Goal: Information Seeking & Learning: Learn about a topic

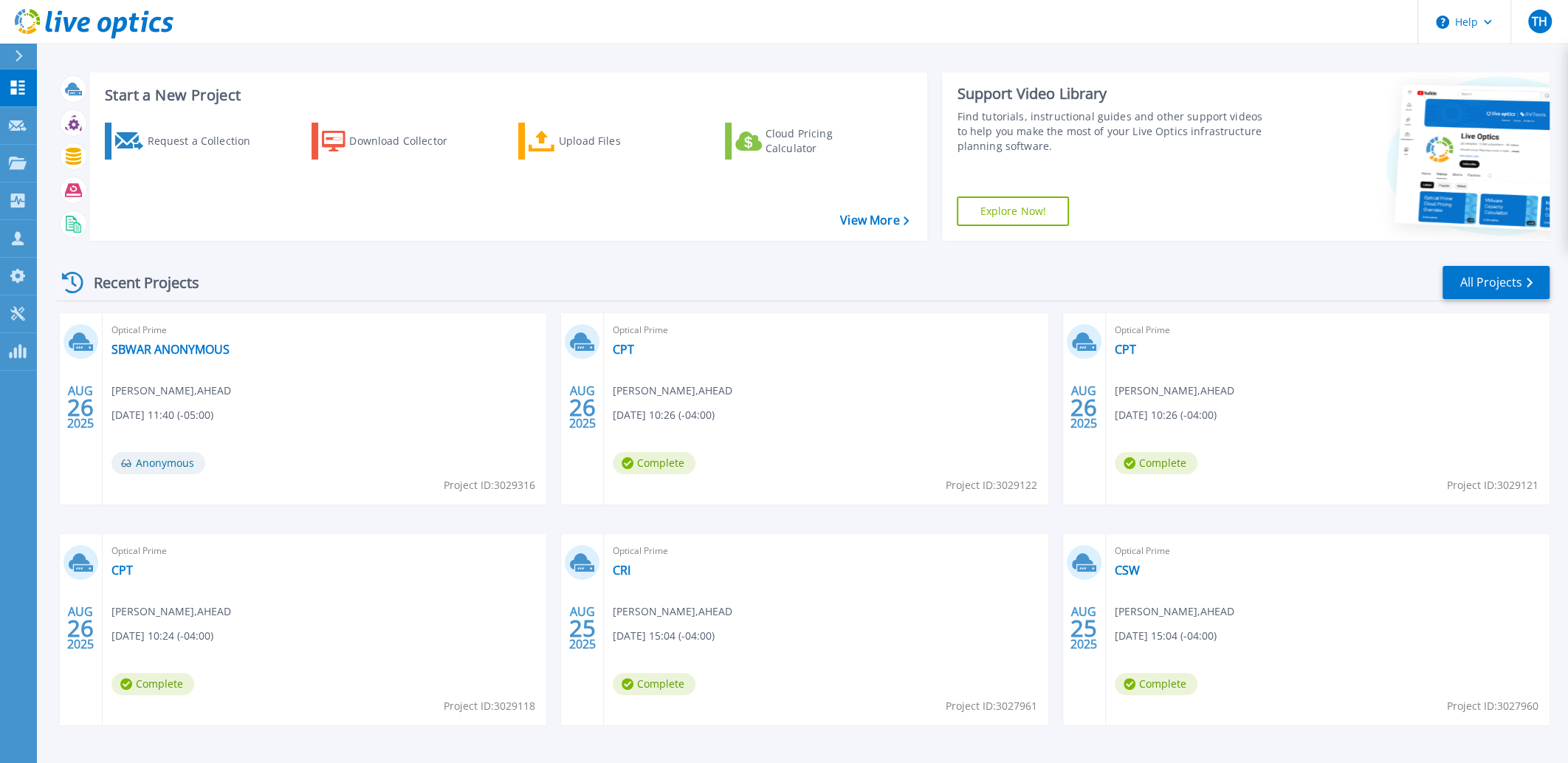
scroll to position [55, 0]
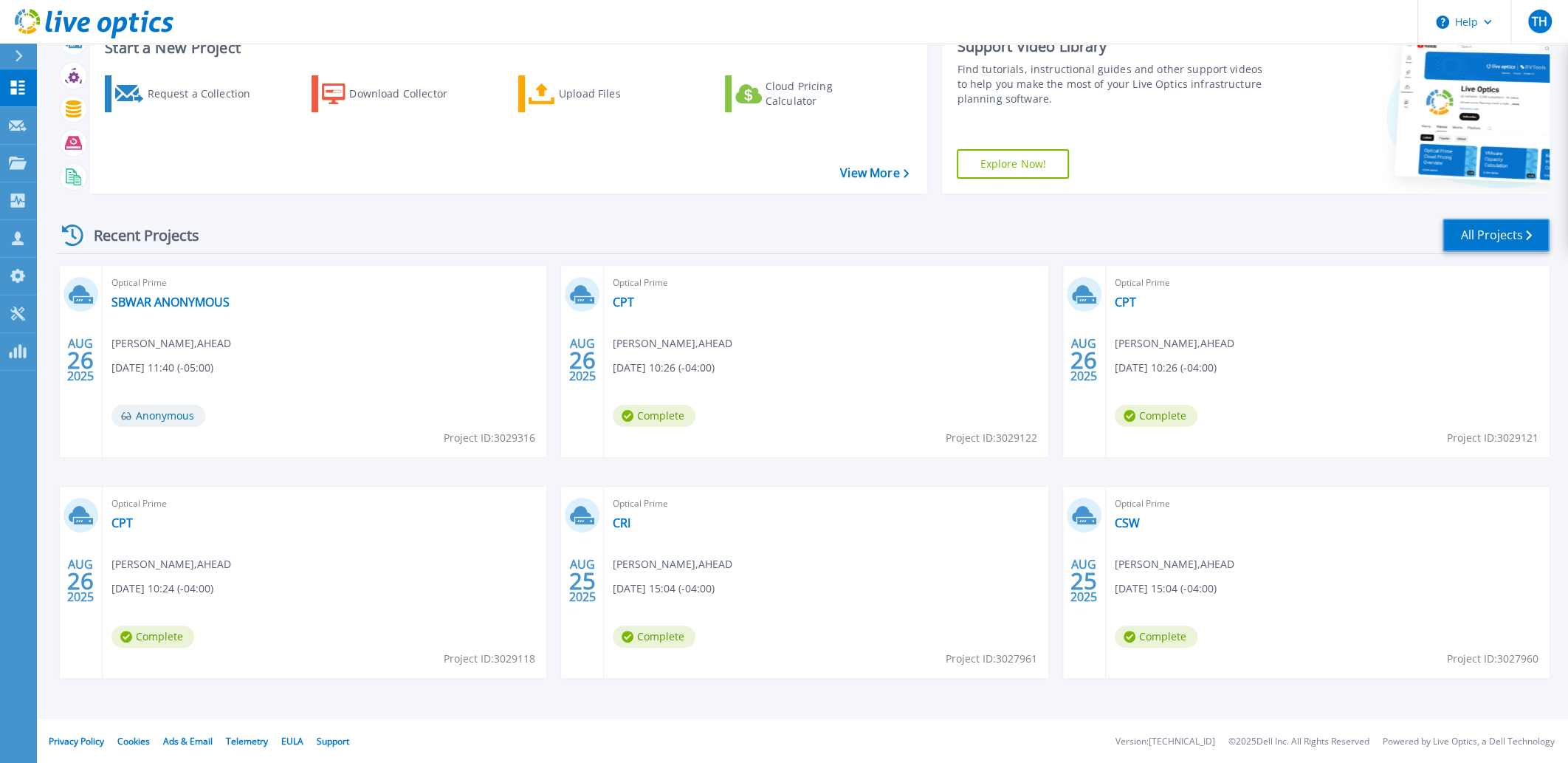
click at [1505, 231] on link "All Projects" at bounding box center [1496, 235] width 107 height 33
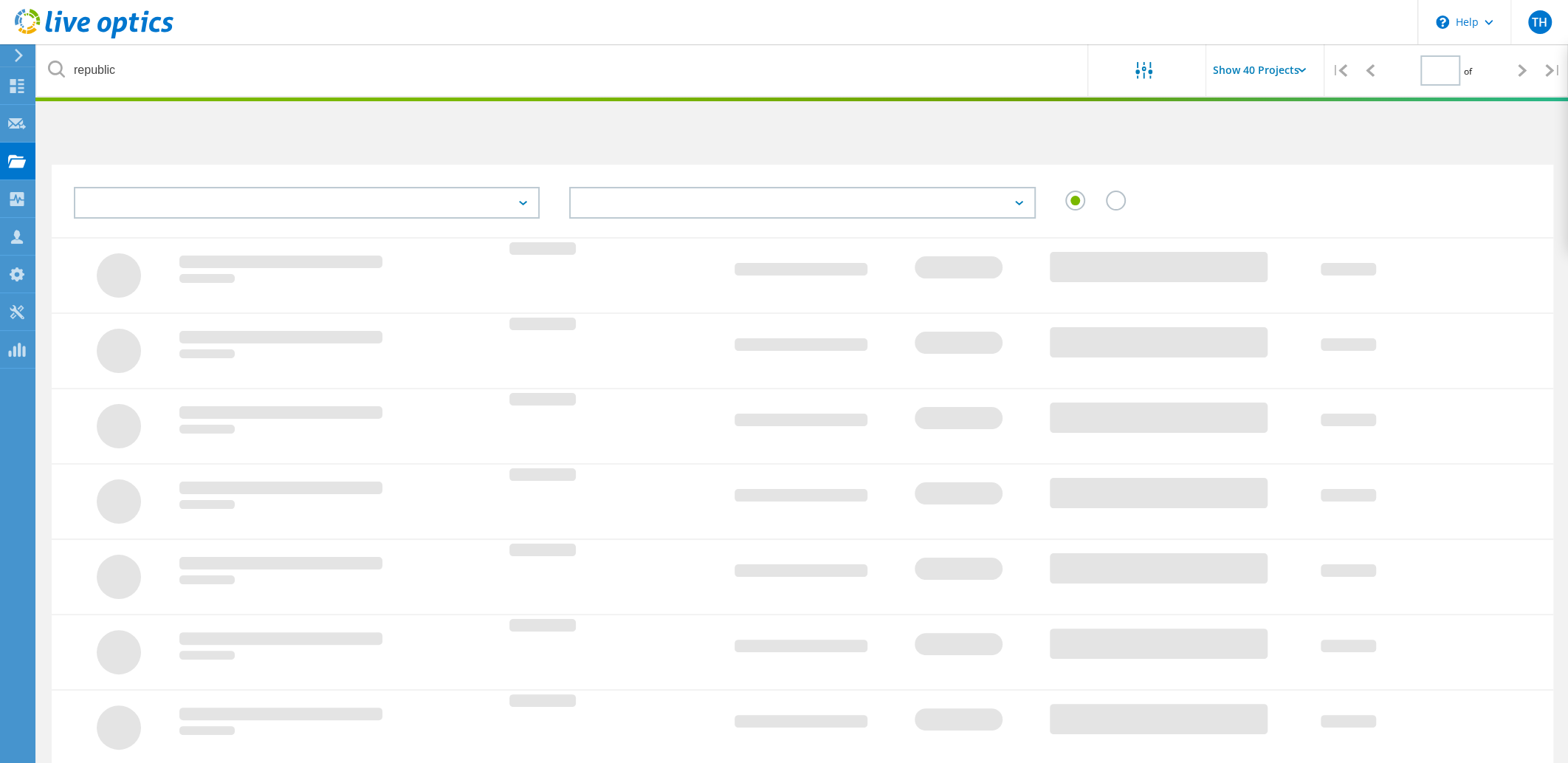
type input "1"
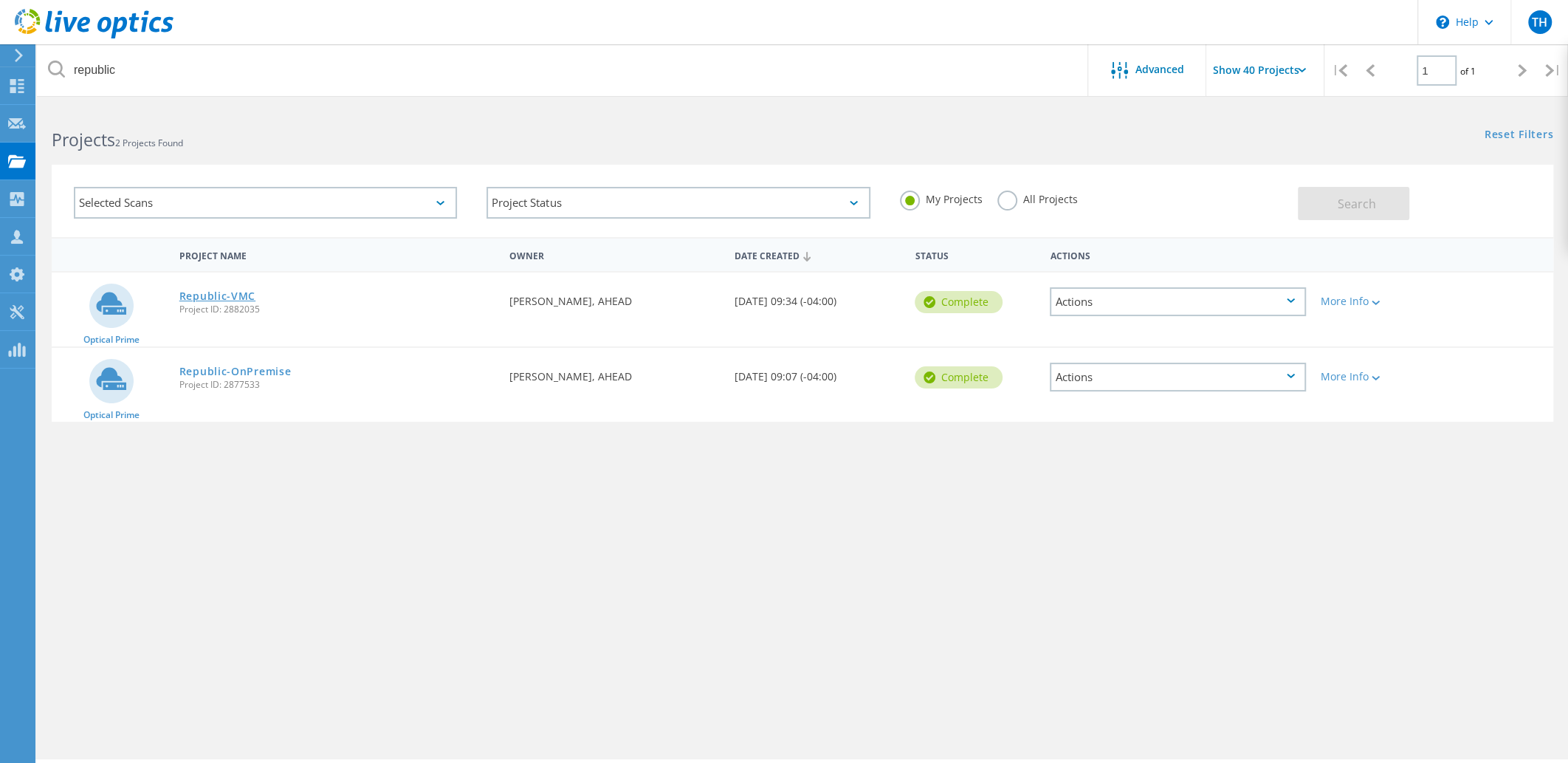
click at [237, 291] on link "Republic-VMC" at bounding box center [217, 296] width 76 height 11
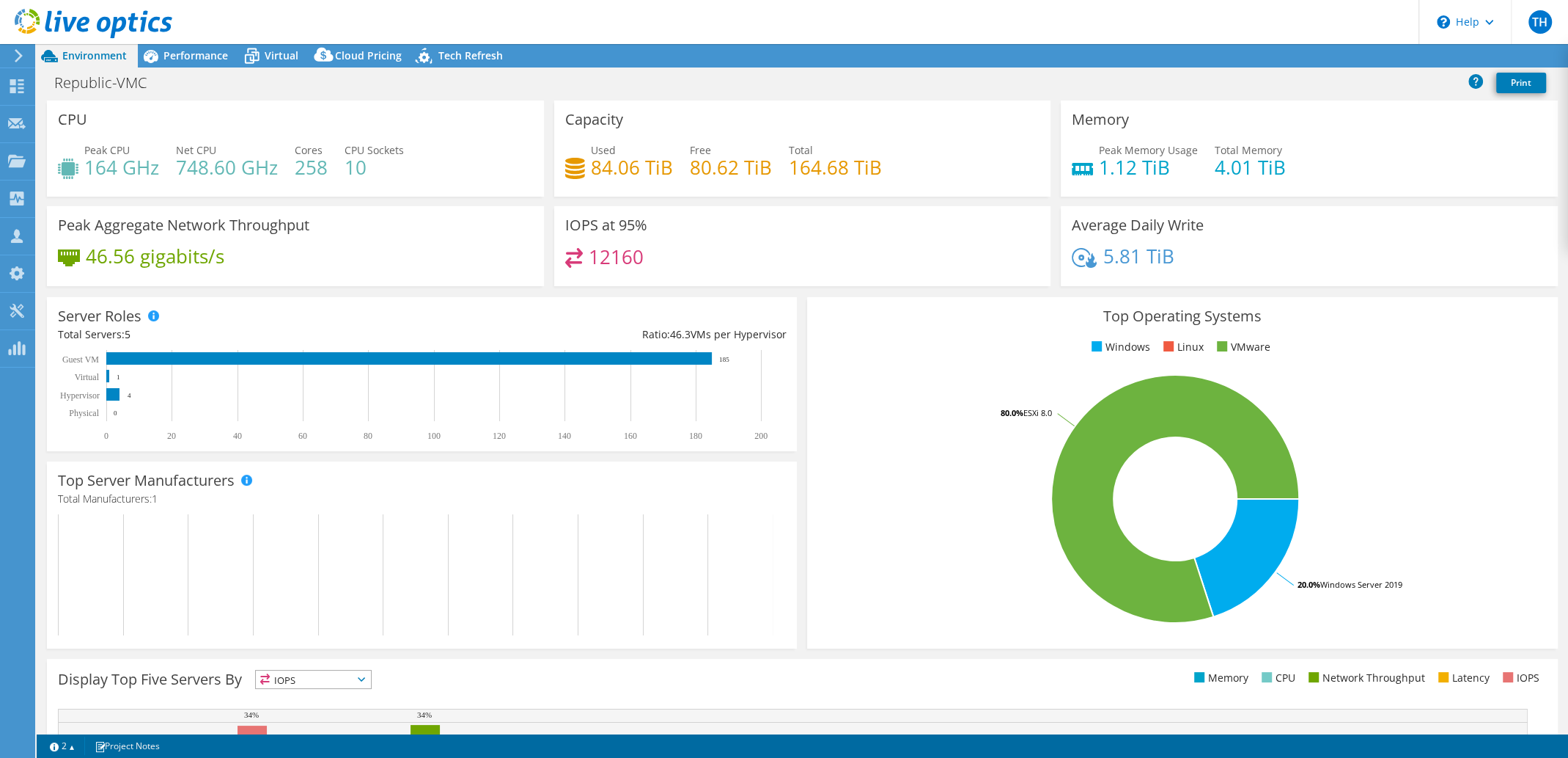
select select "USEast"
select select "USD"
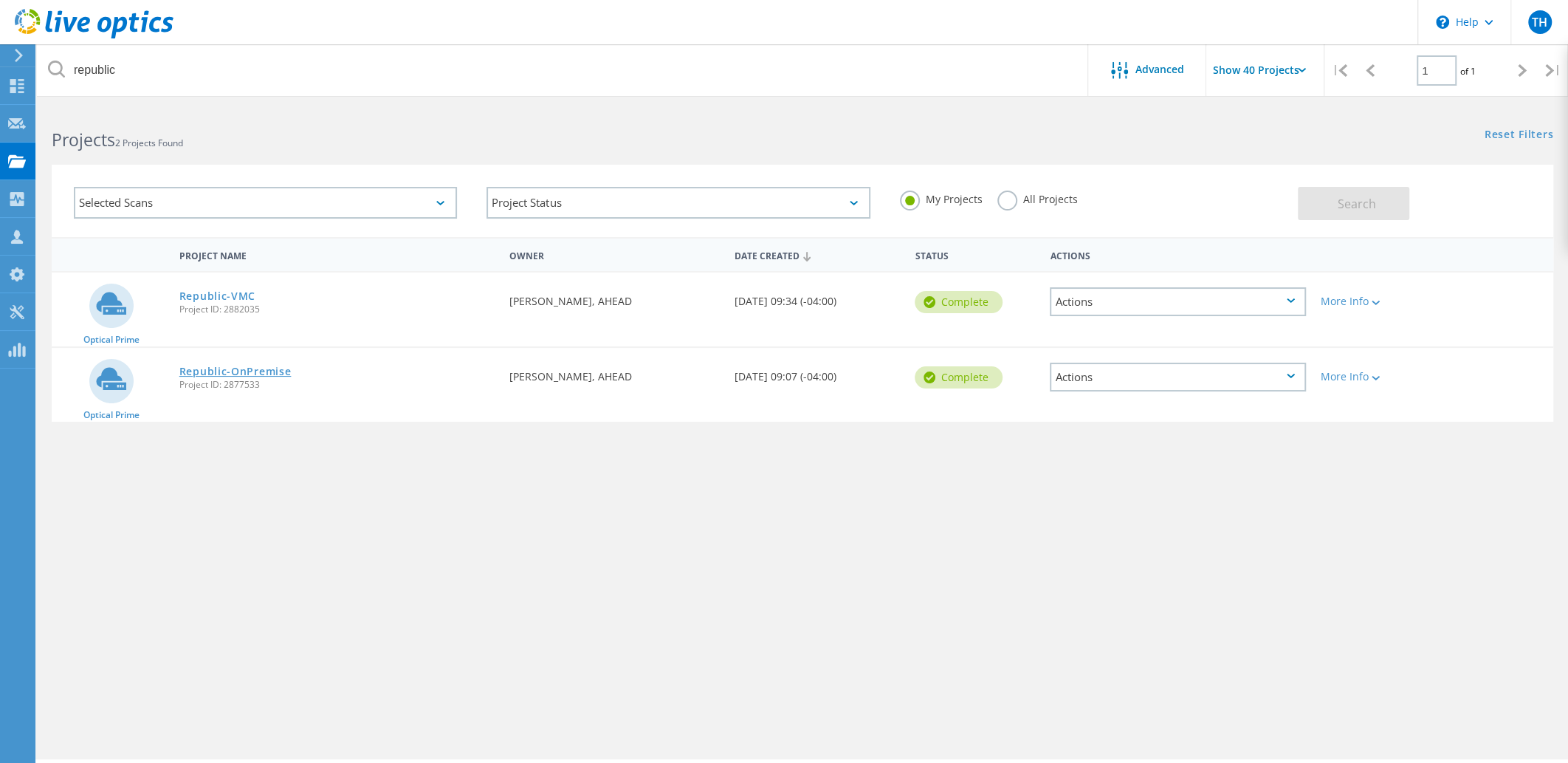
click at [220, 366] on link "Republic-OnPremise" at bounding box center [235, 372] width 112 height 11
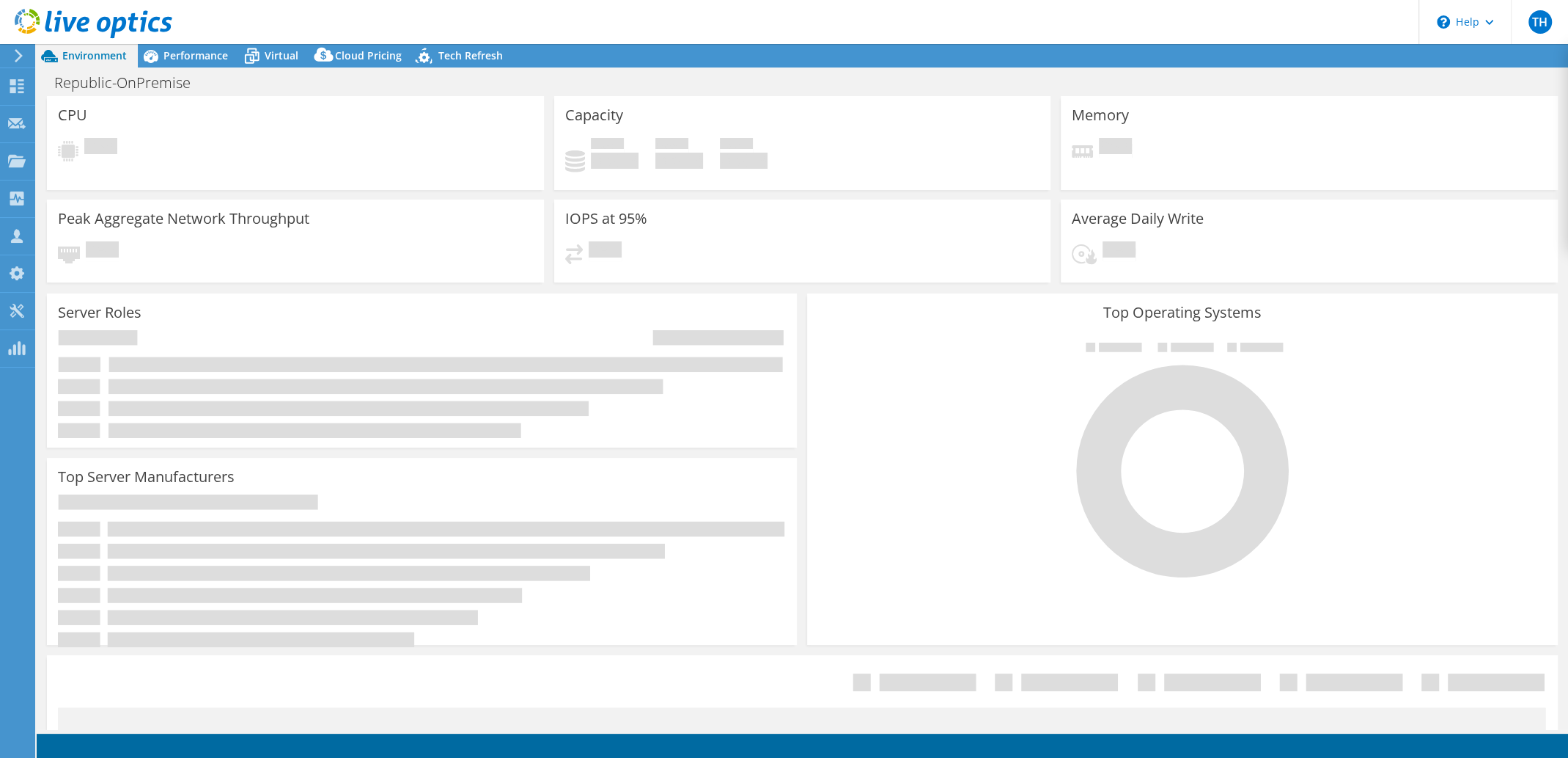
select select "USEast"
select select "USD"
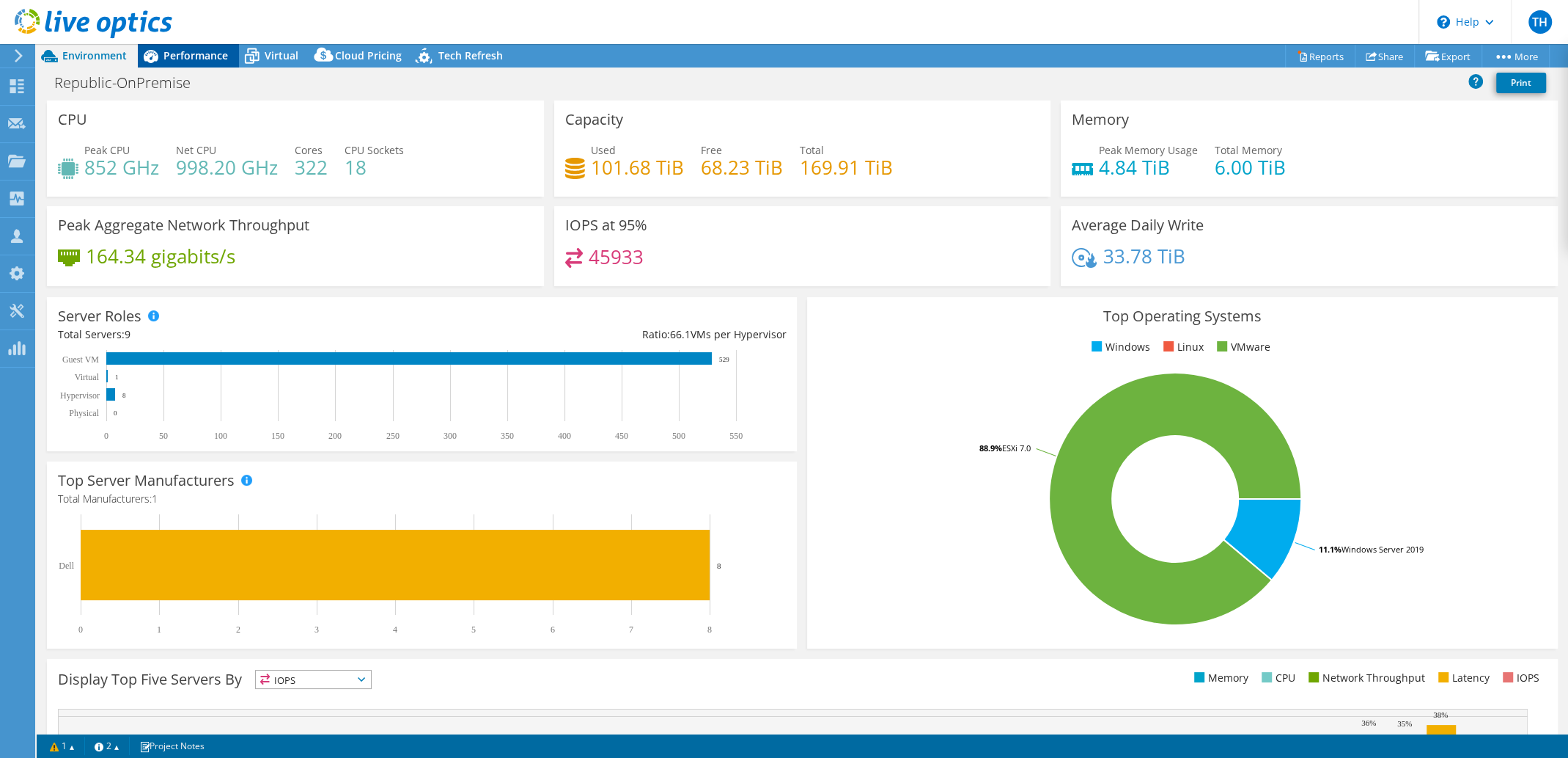
click at [186, 60] on span "Performance" at bounding box center [196, 55] width 65 height 14
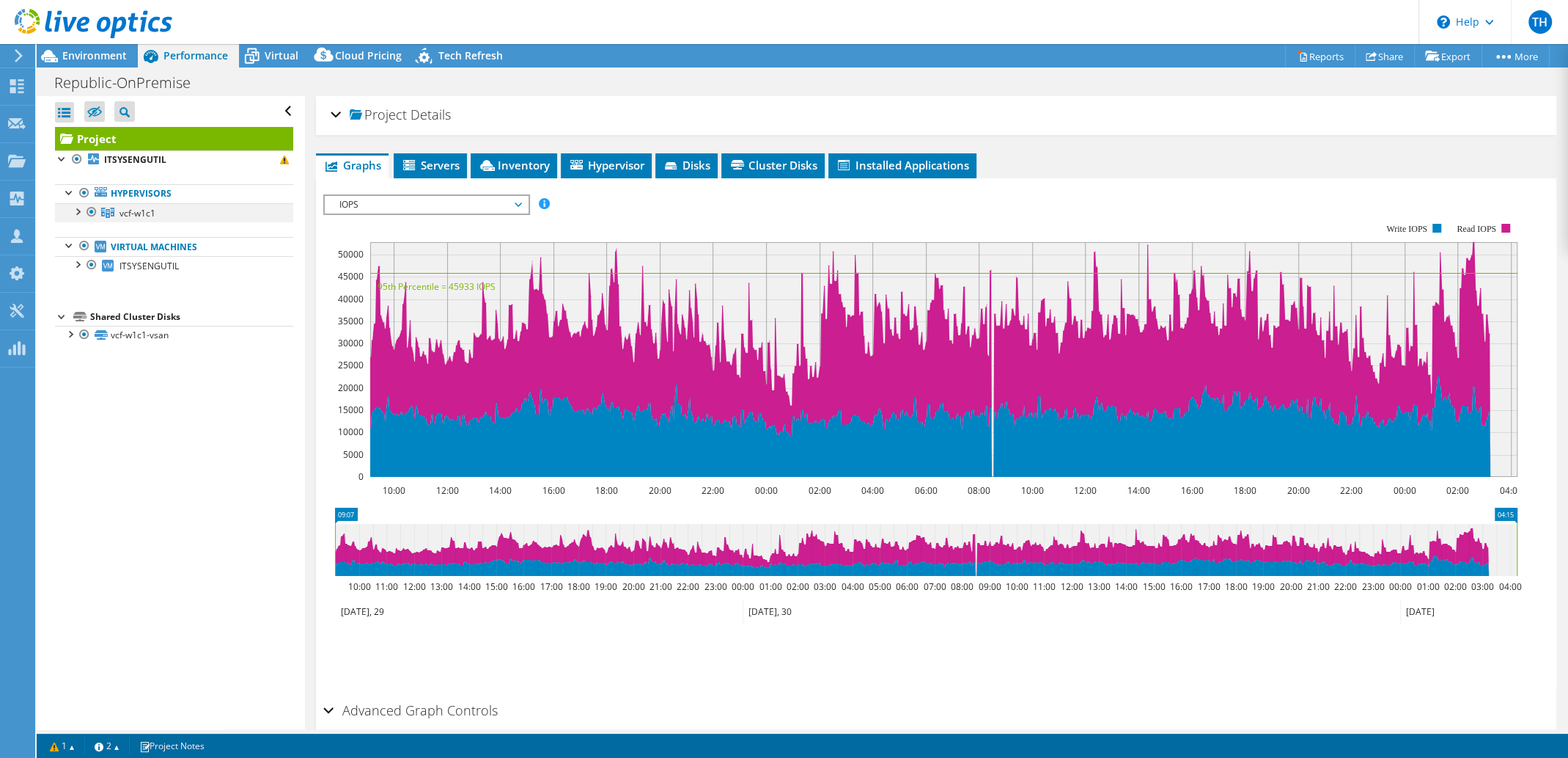
click at [79, 214] on div at bounding box center [76, 210] width 14 height 14
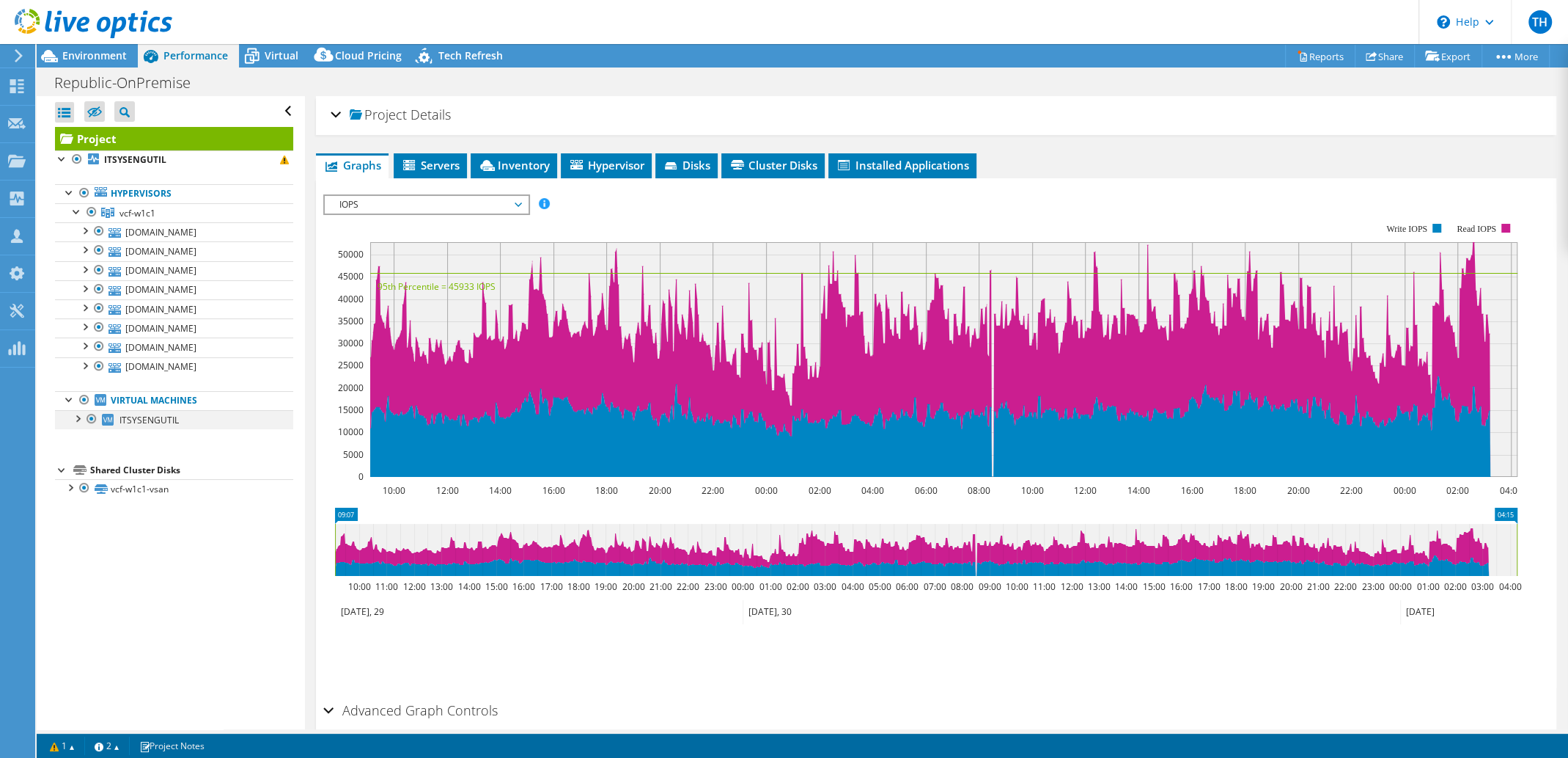
click at [75, 424] on div at bounding box center [76, 417] width 14 height 14
click at [72, 609] on div at bounding box center [69, 601] width 14 height 14
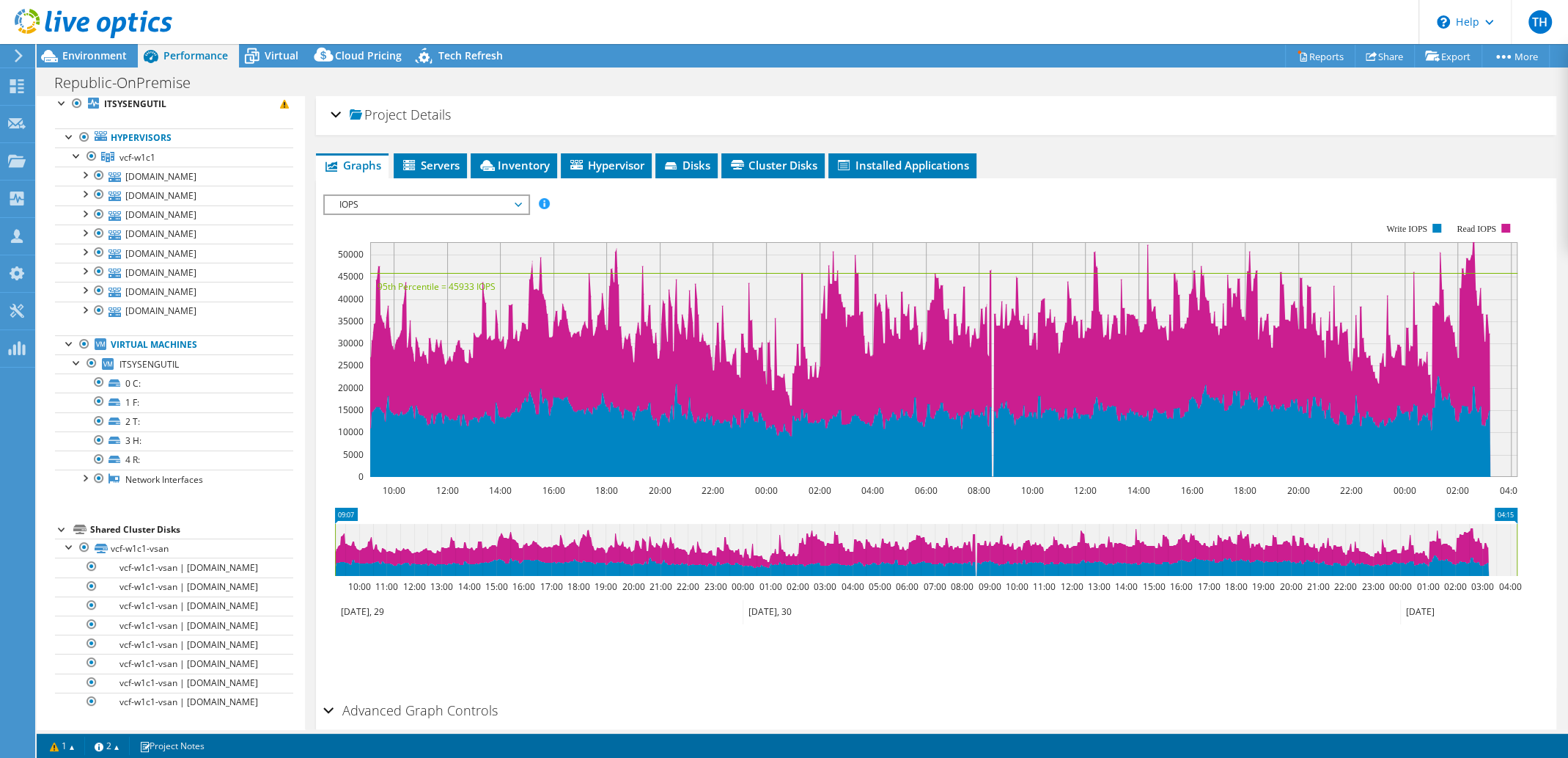
scroll to position [0, 0]
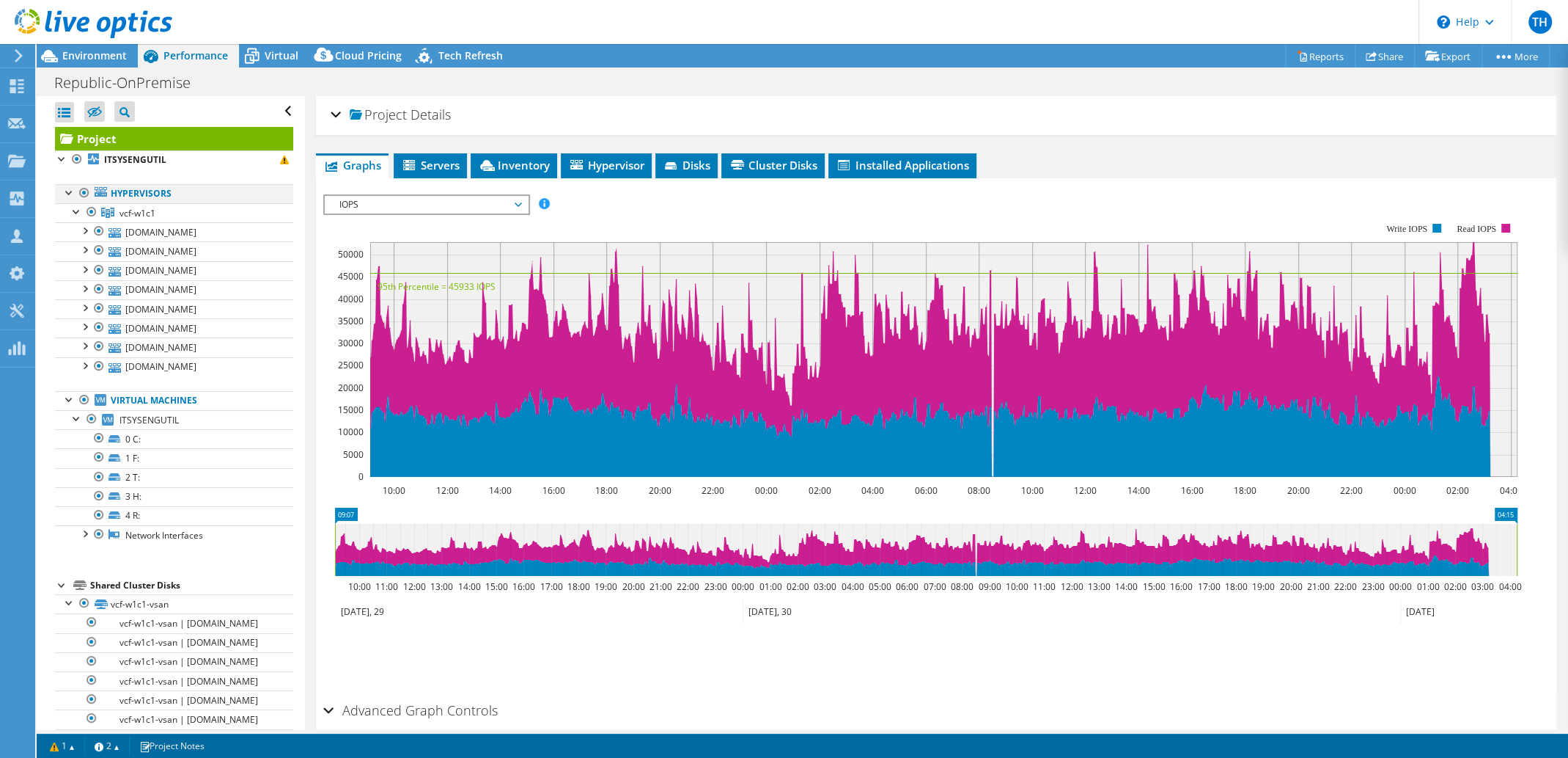
click at [67, 189] on div at bounding box center [69, 191] width 14 height 14
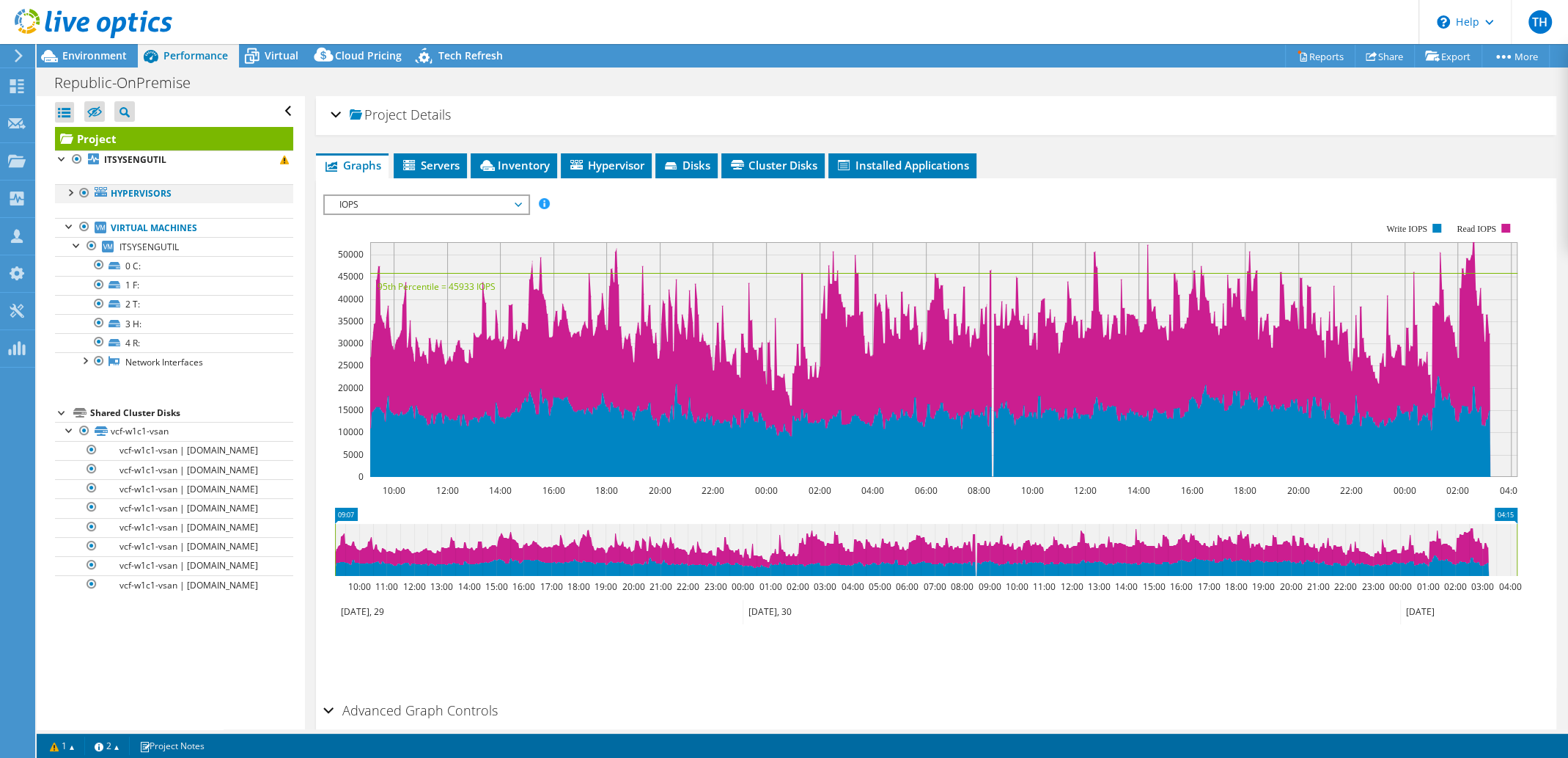
click at [68, 193] on div at bounding box center [69, 191] width 14 height 14
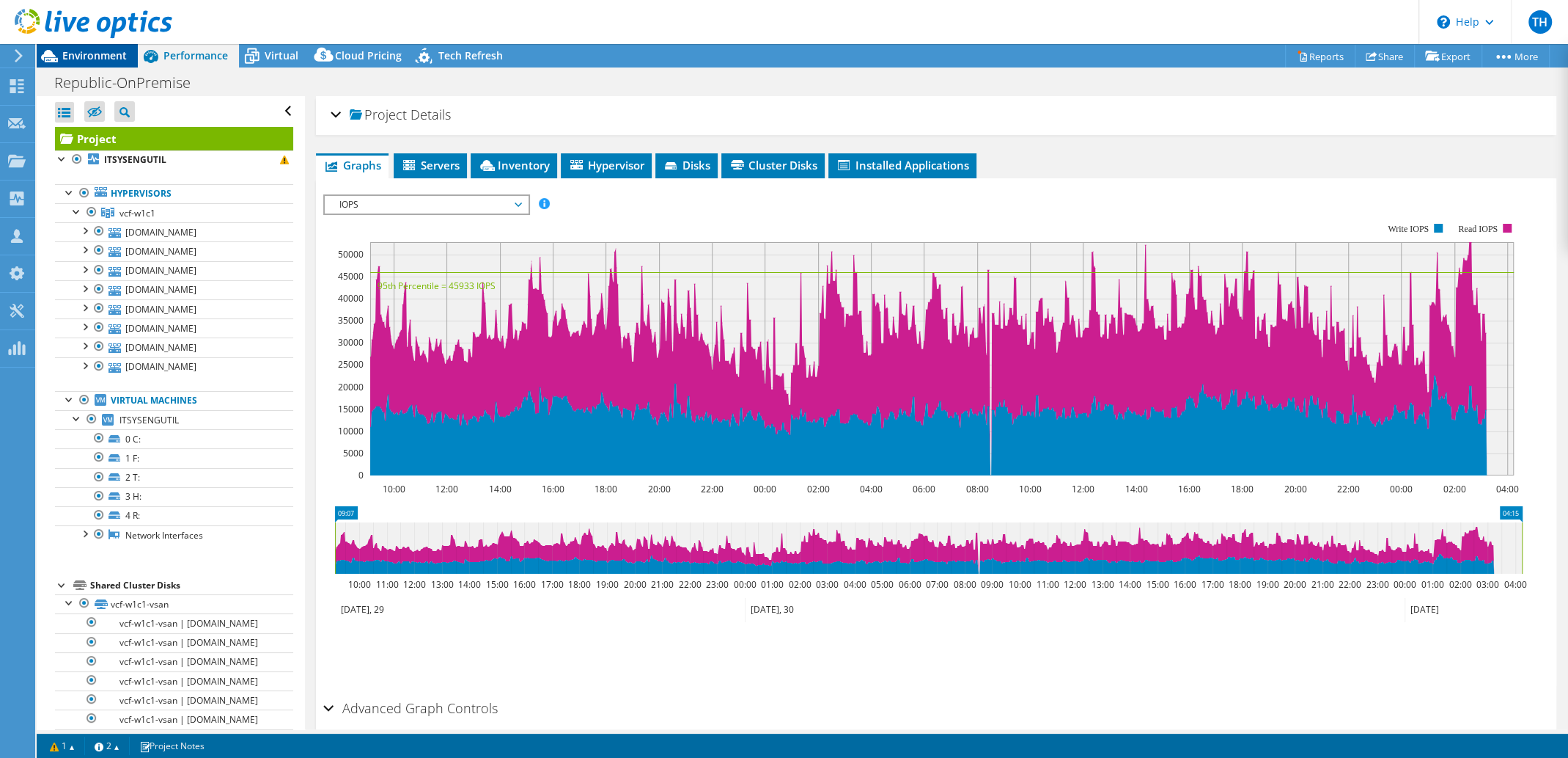
click at [88, 53] on span "Environment" at bounding box center [94, 55] width 65 height 14
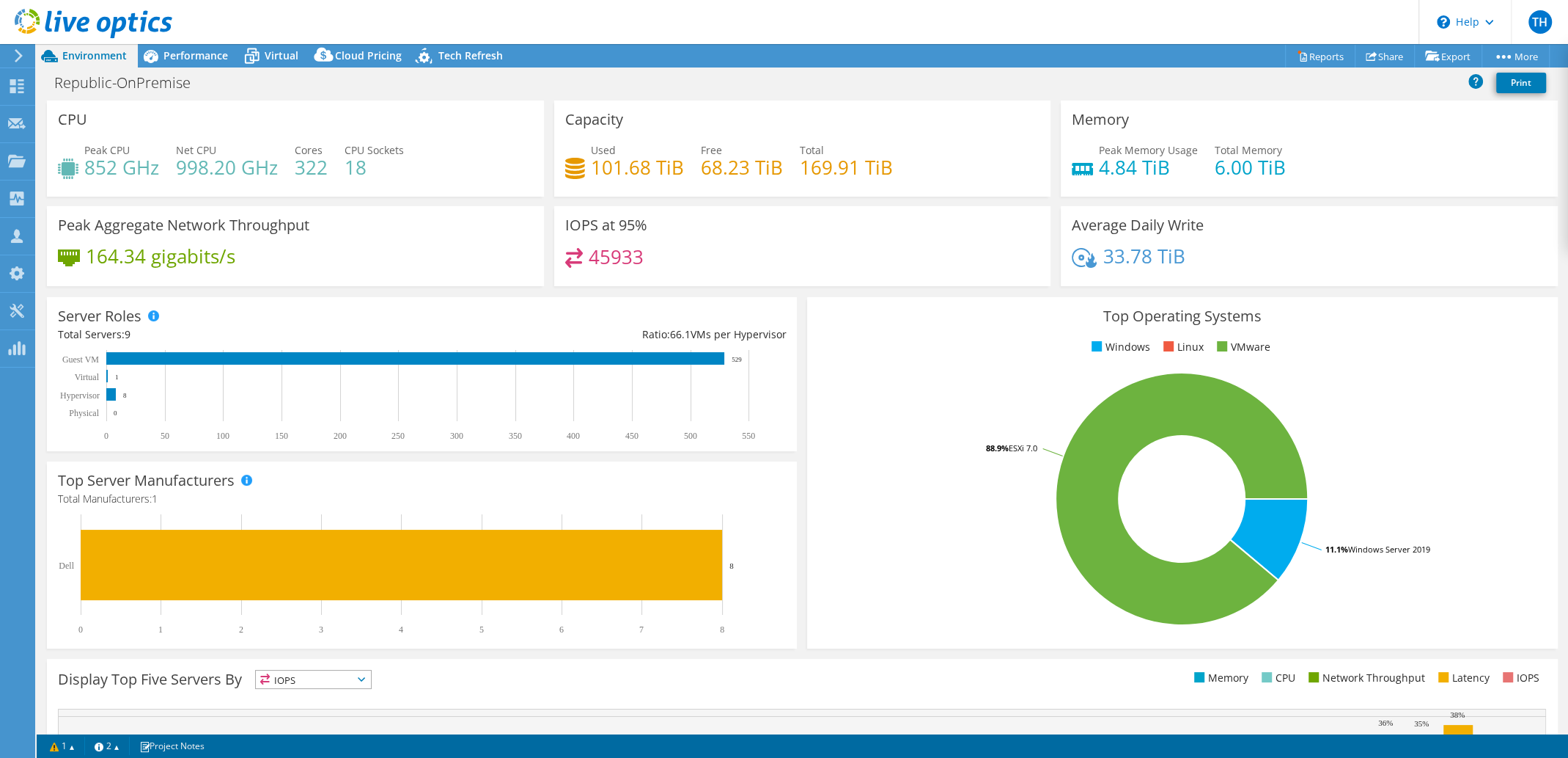
click at [114, 23] on use at bounding box center [92, 23] width 157 height 29
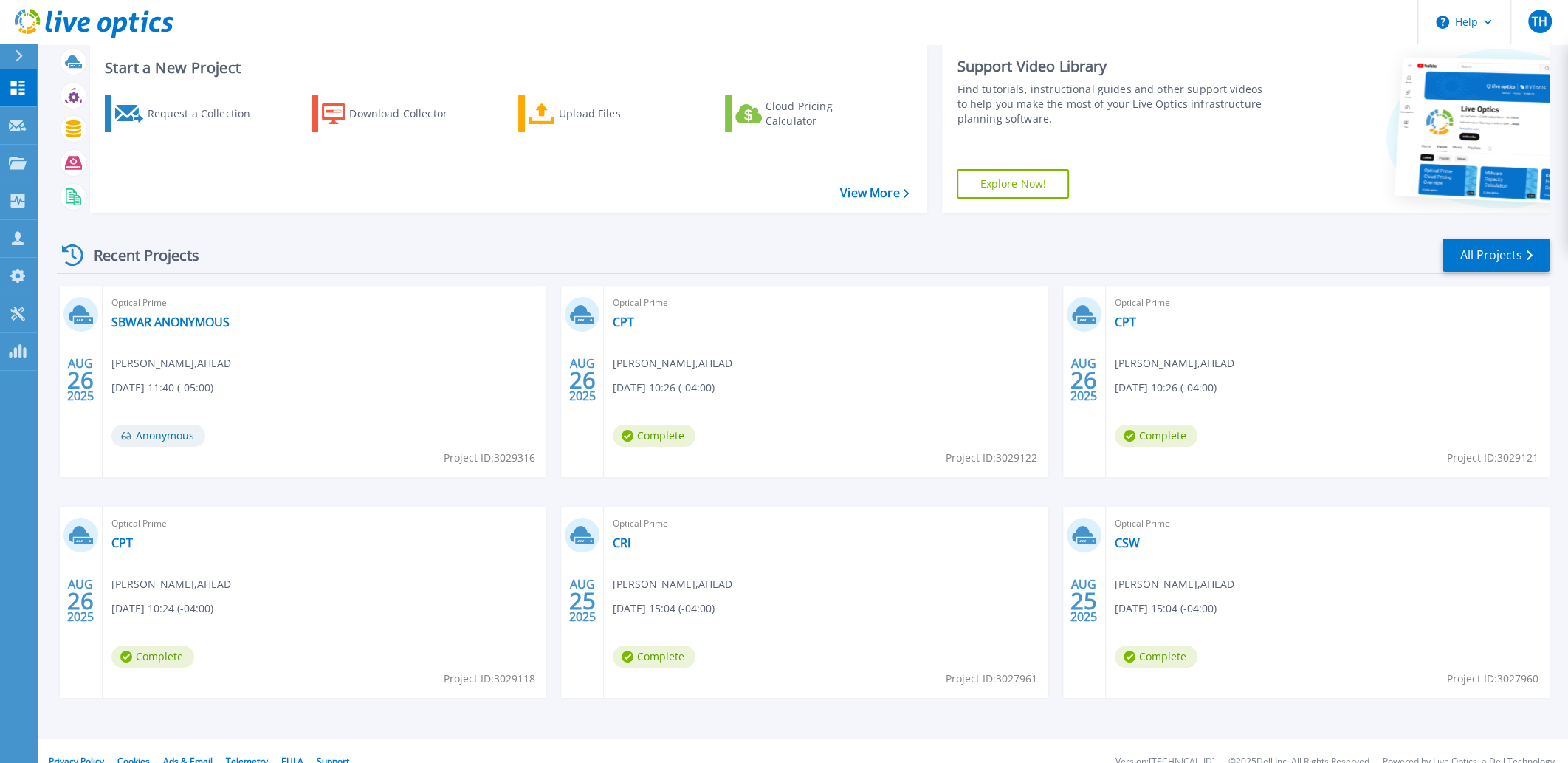
scroll to position [55, 0]
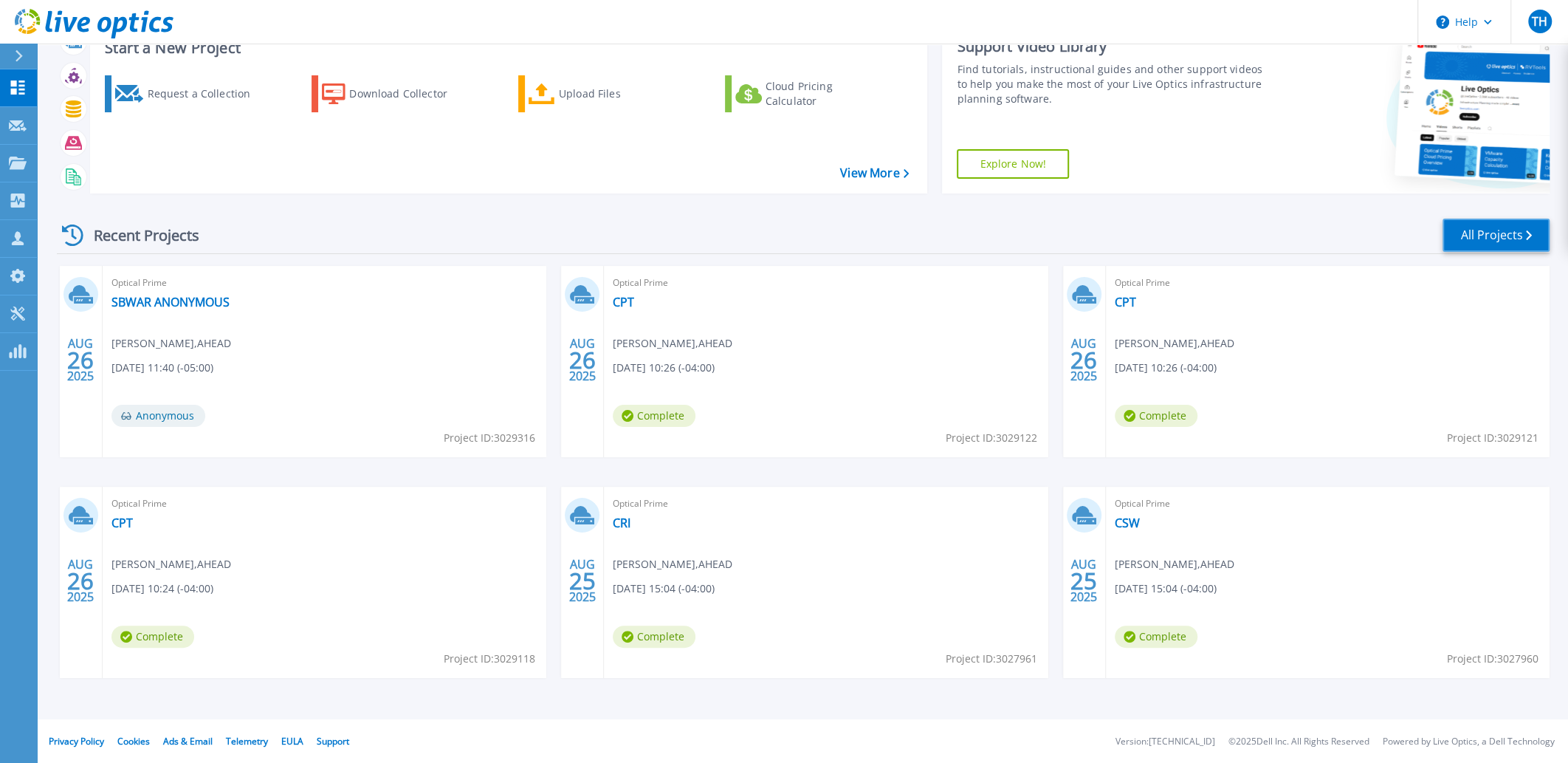
click at [1500, 239] on link "All Projects" at bounding box center [1496, 235] width 107 height 33
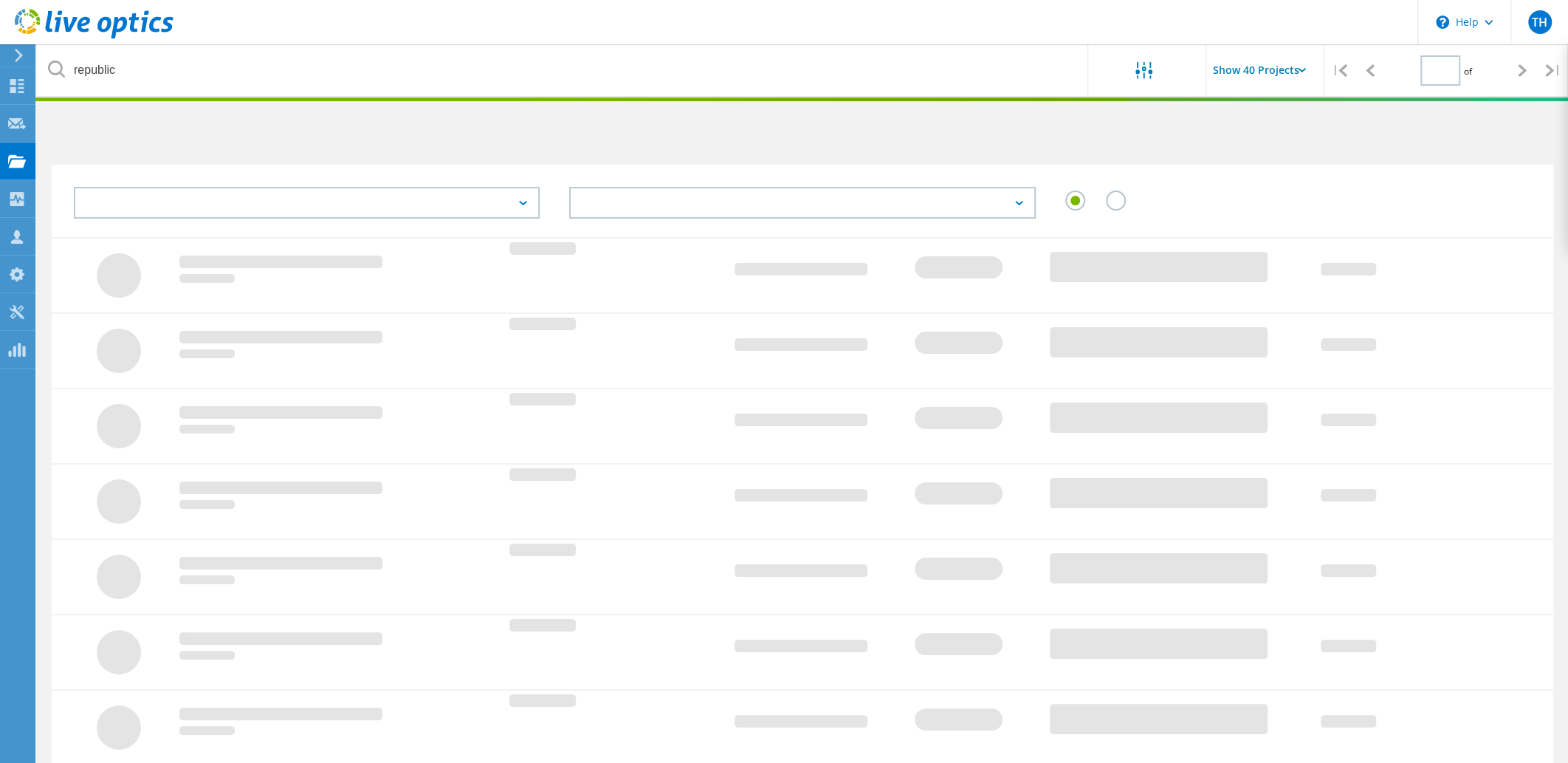
type input "1"
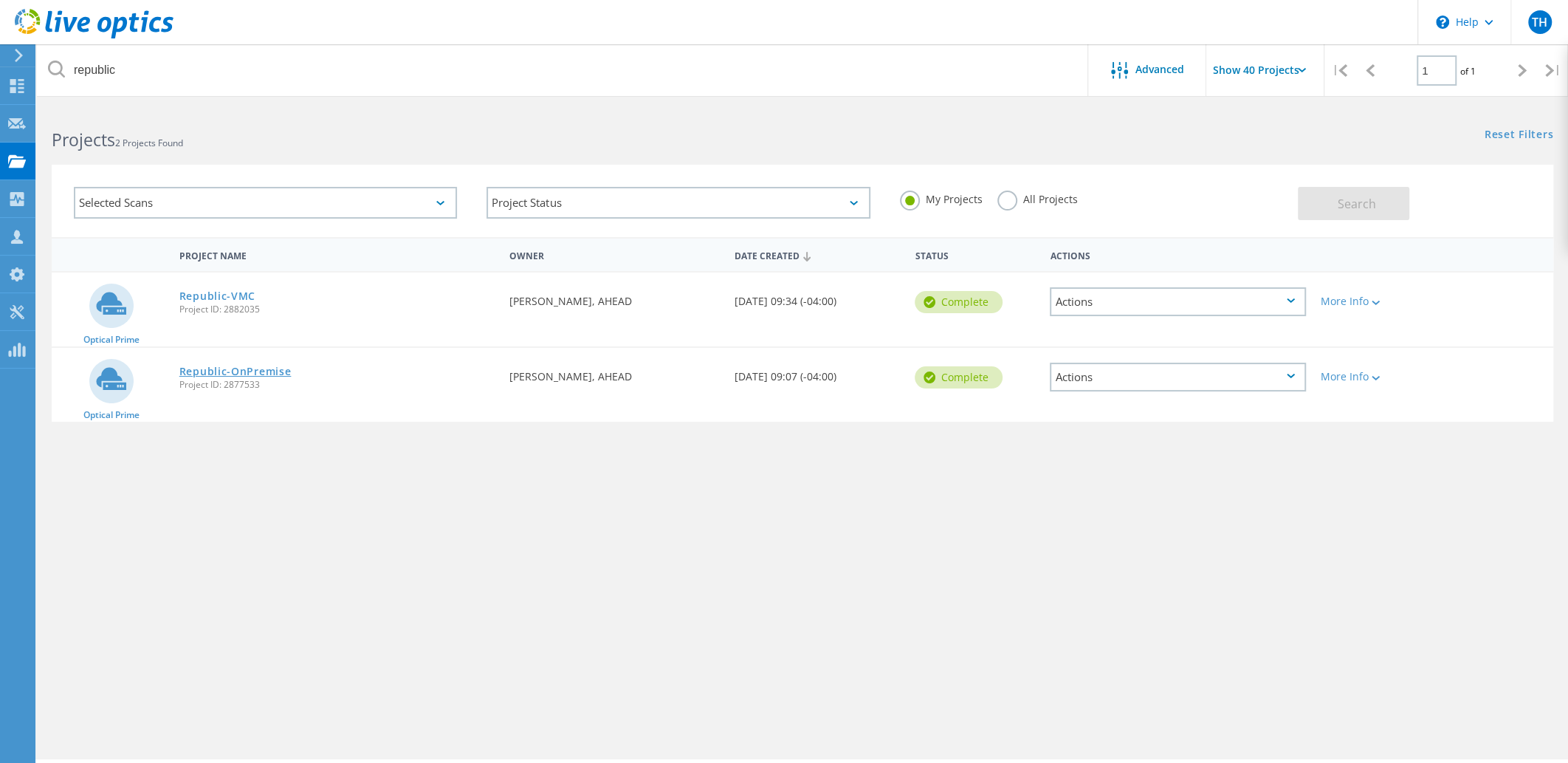
click at [259, 370] on link "Republic-OnPremise" at bounding box center [235, 372] width 112 height 11
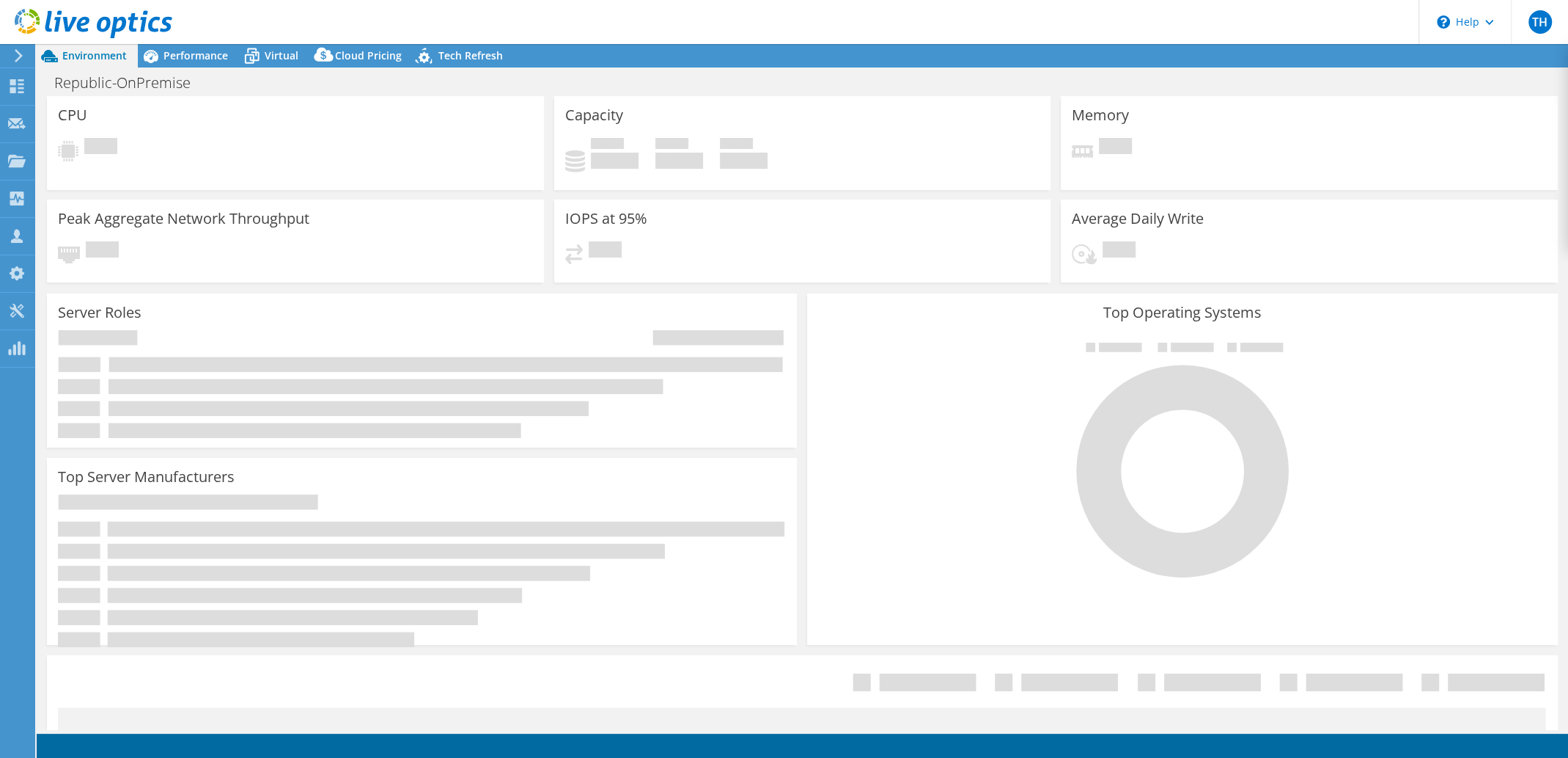
select select "USEast"
select select "USD"
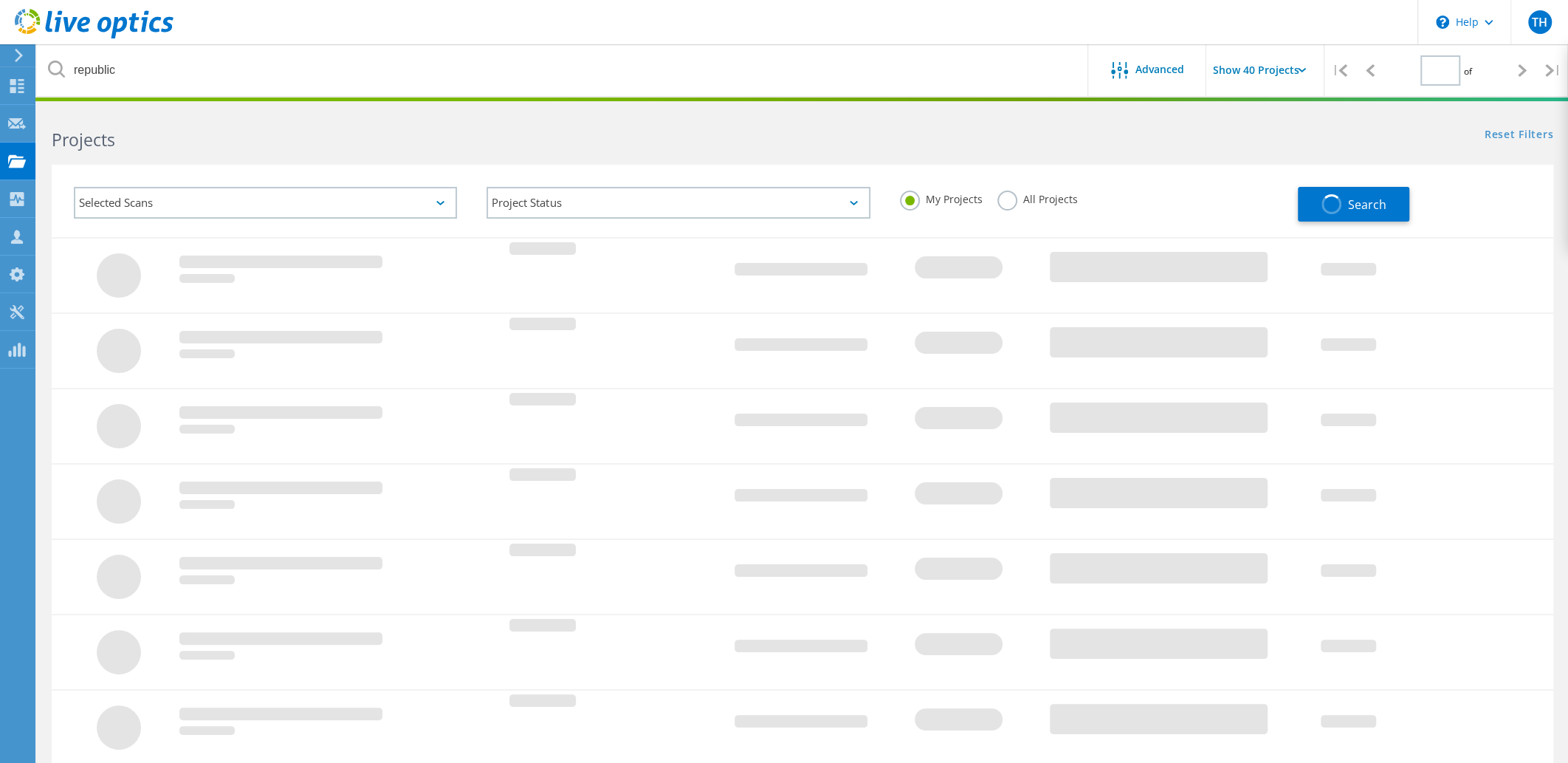
type input "1"
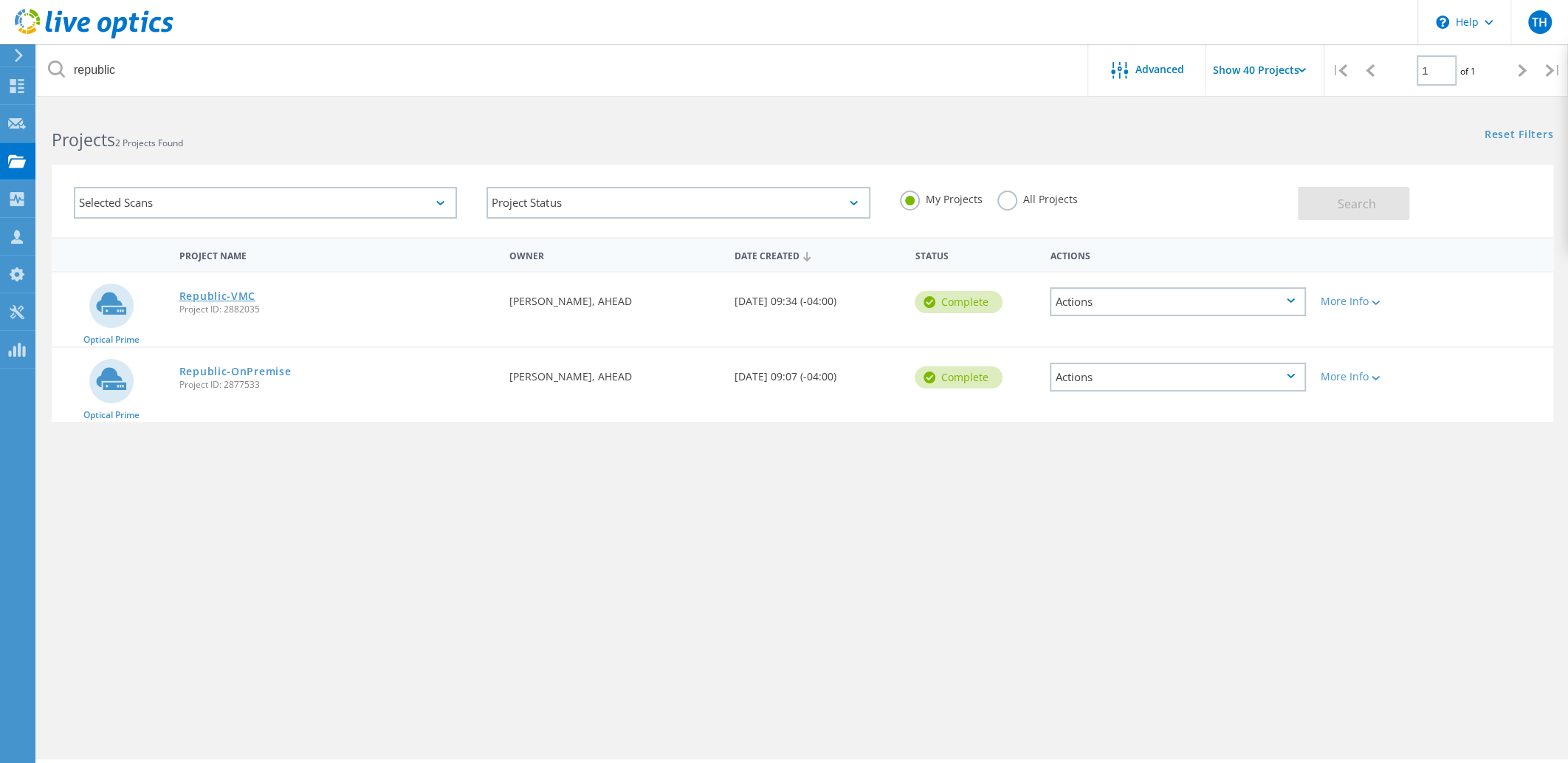
click at [239, 301] on link "Republic-VMC" at bounding box center [217, 296] width 76 height 11
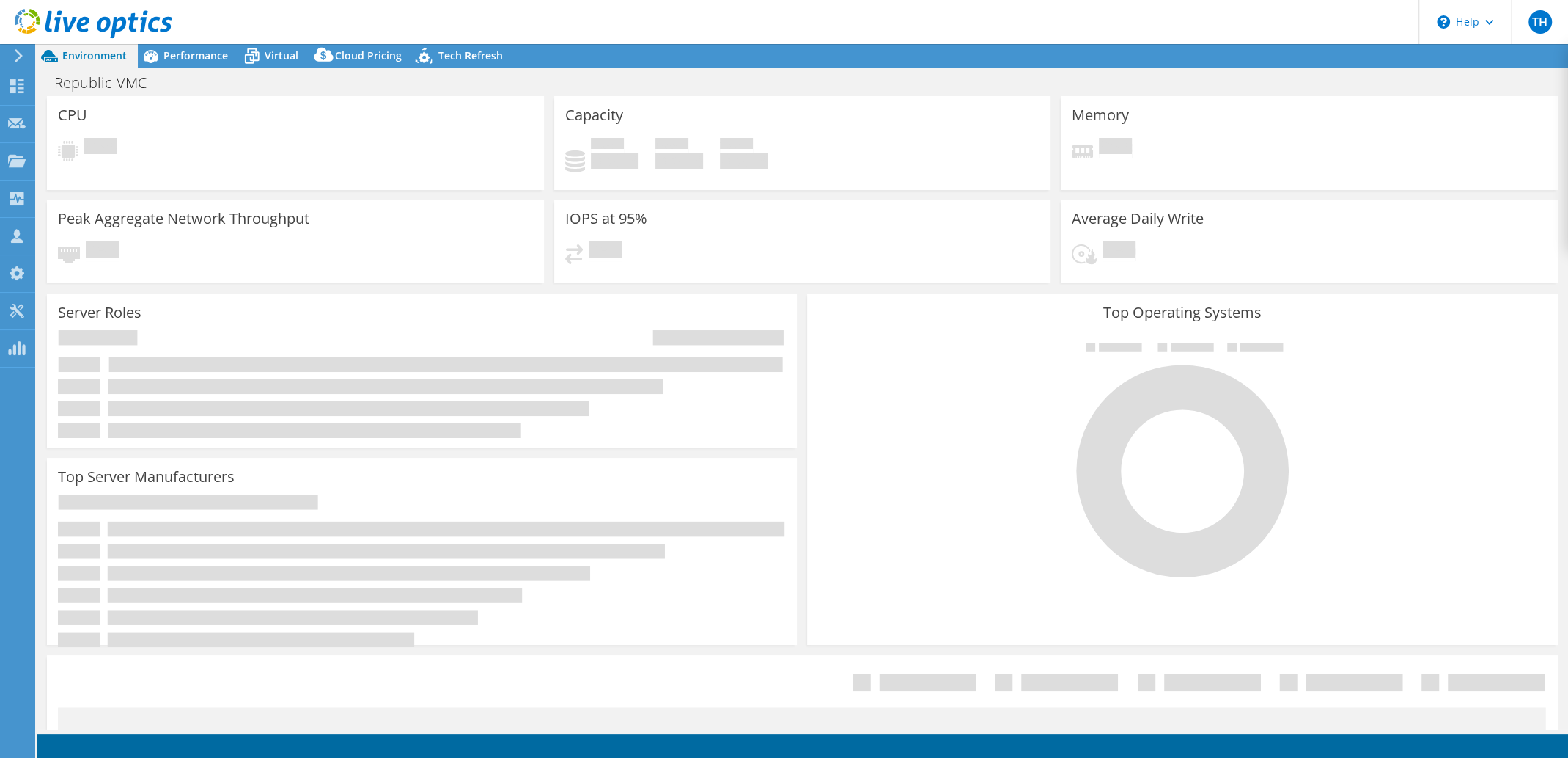
select select "USEast"
select select "USD"
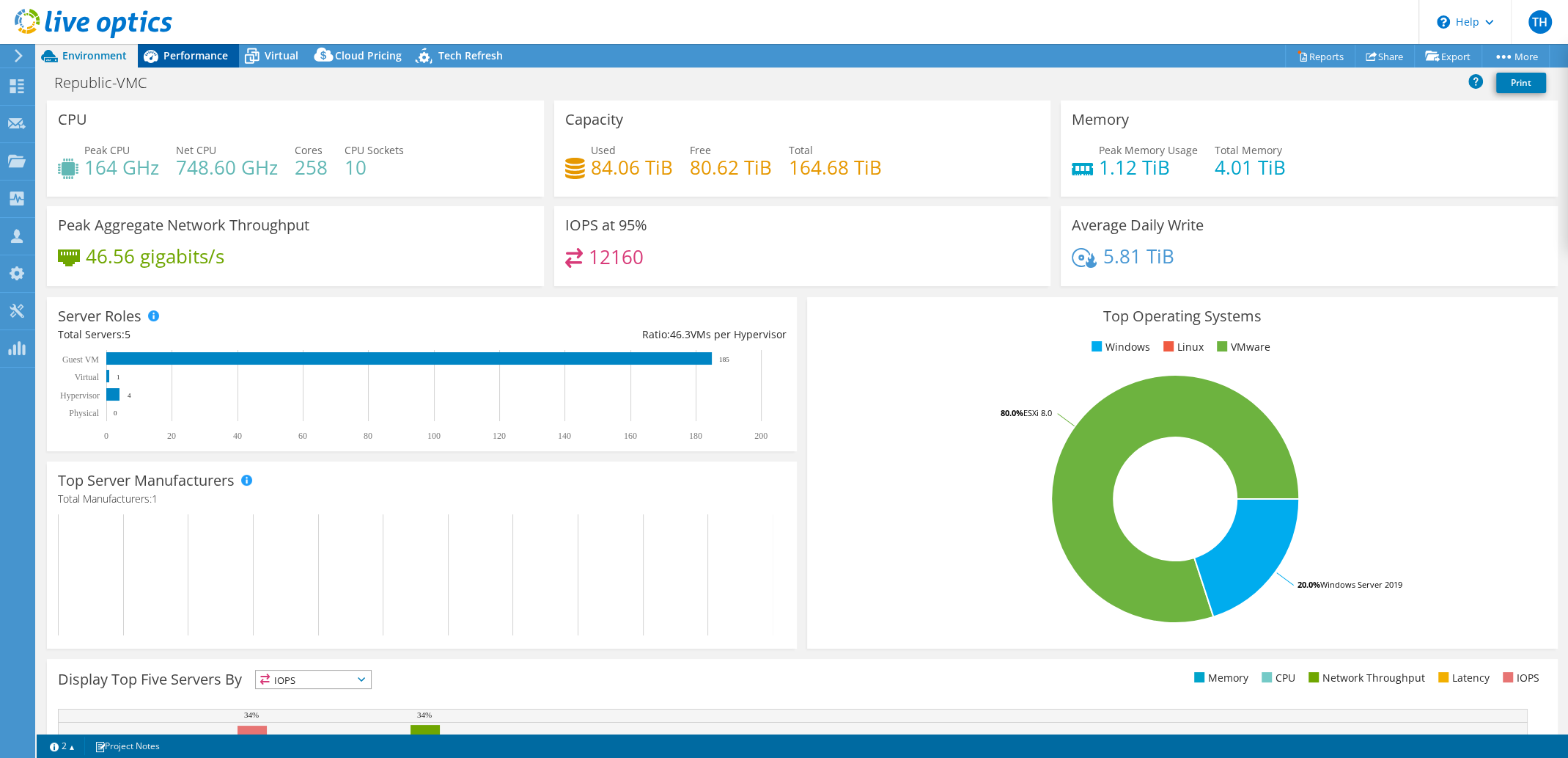
click at [211, 56] on span "Performance" at bounding box center [196, 55] width 65 height 14
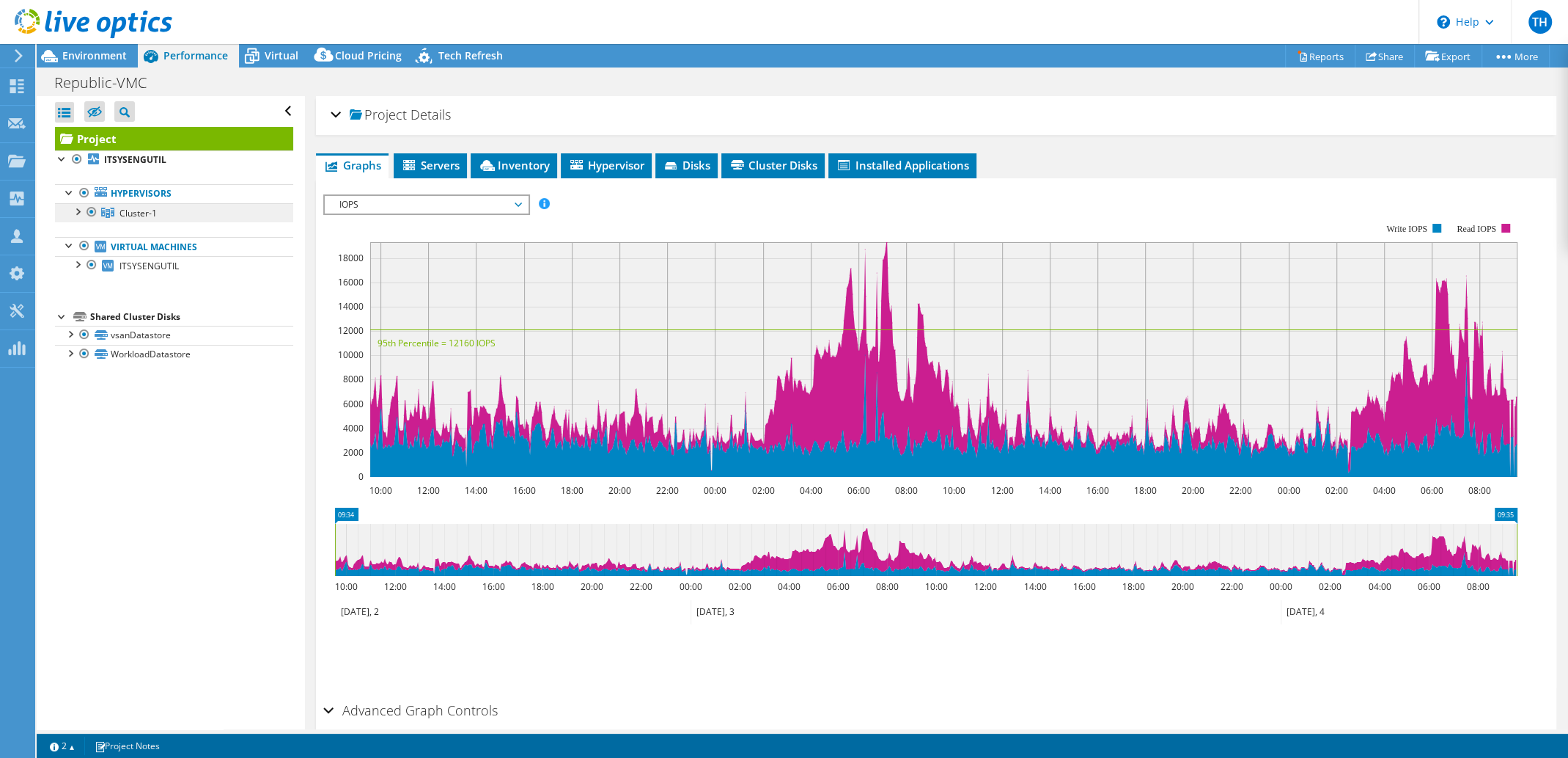
click at [67, 211] on link "Cluster-1" at bounding box center [174, 212] width 238 height 19
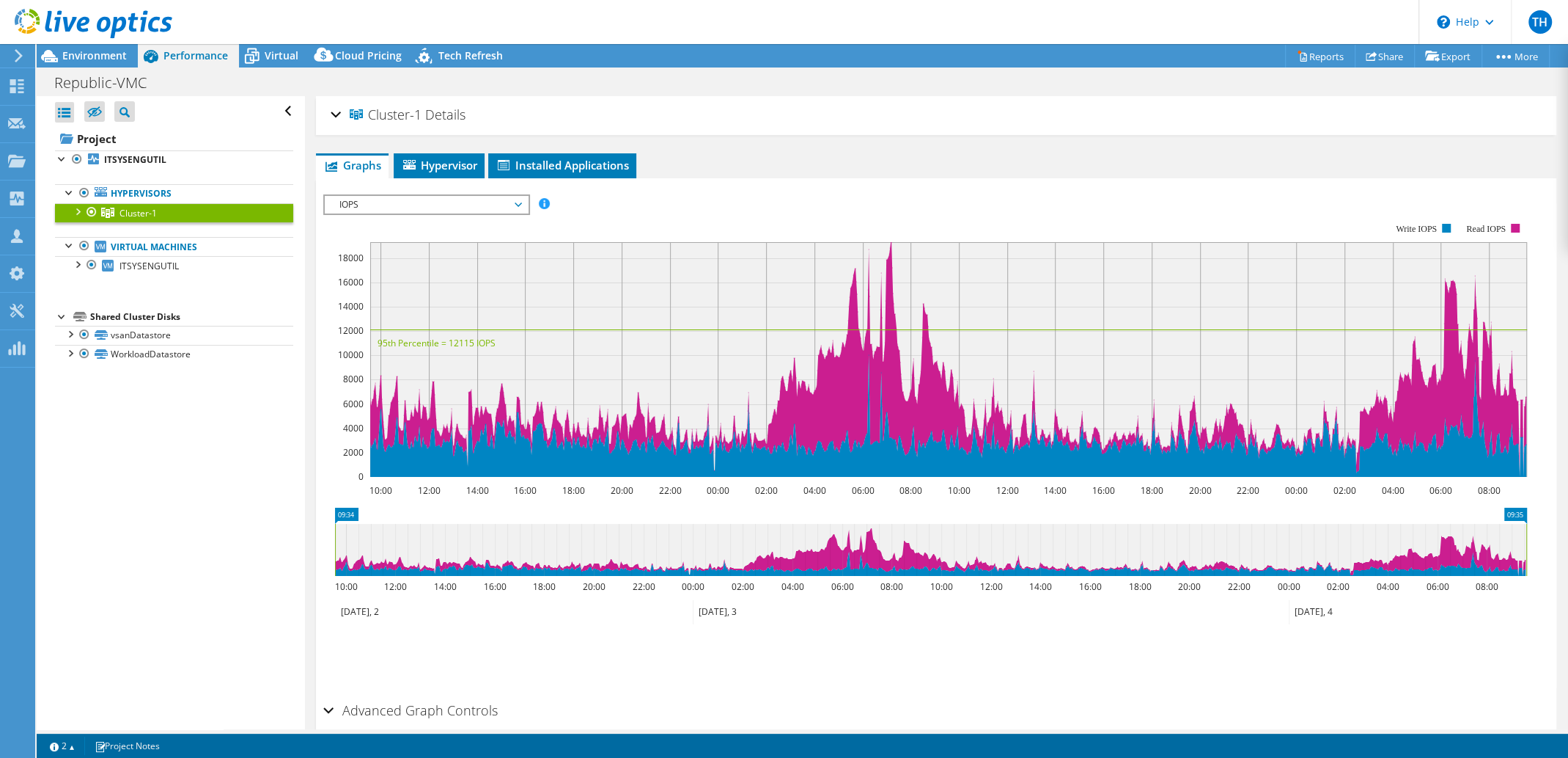
click at [73, 213] on div at bounding box center [76, 210] width 14 height 14
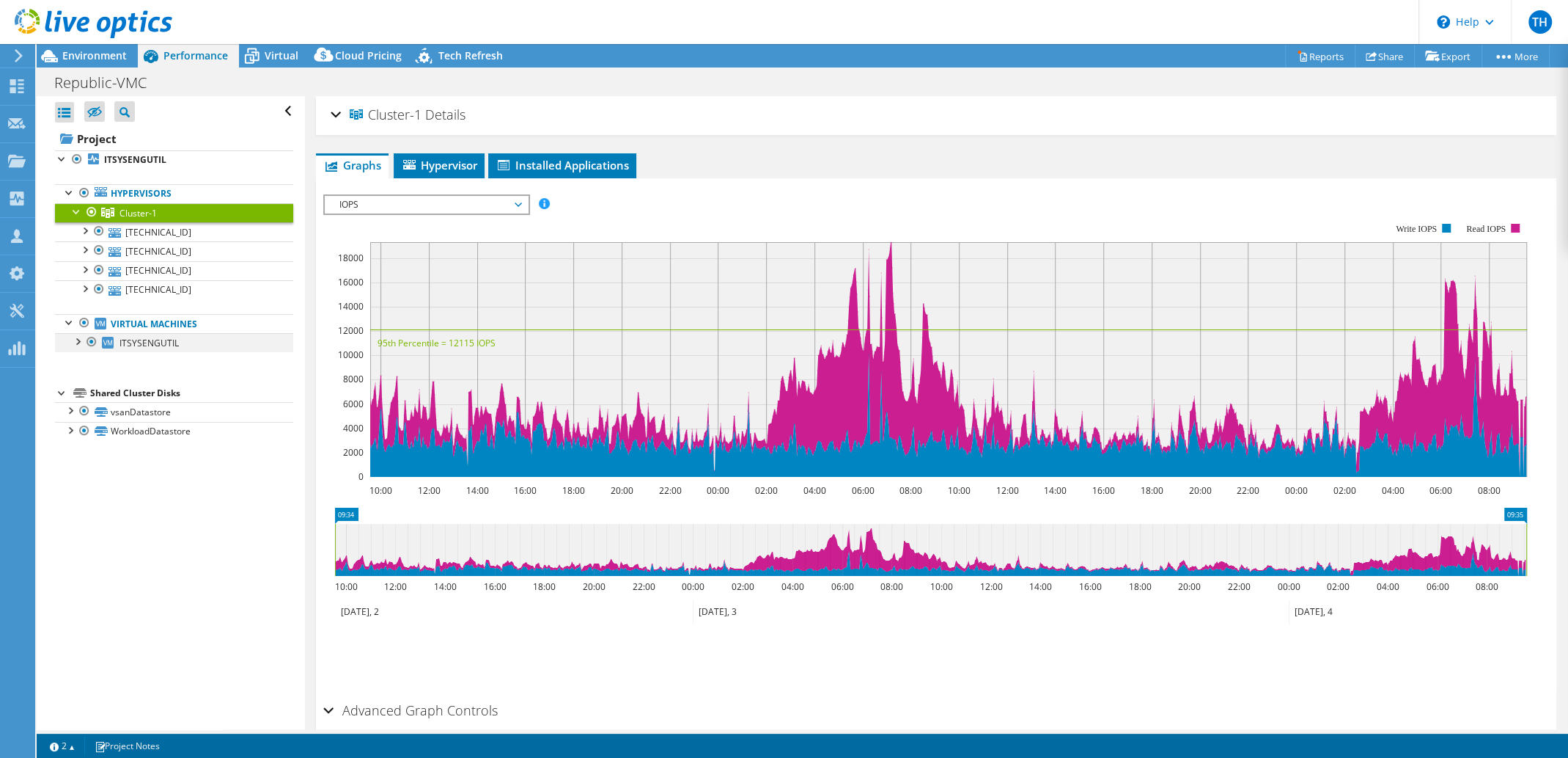
click at [75, 337] on div at bounding box center [76, 340] width 14 height 14
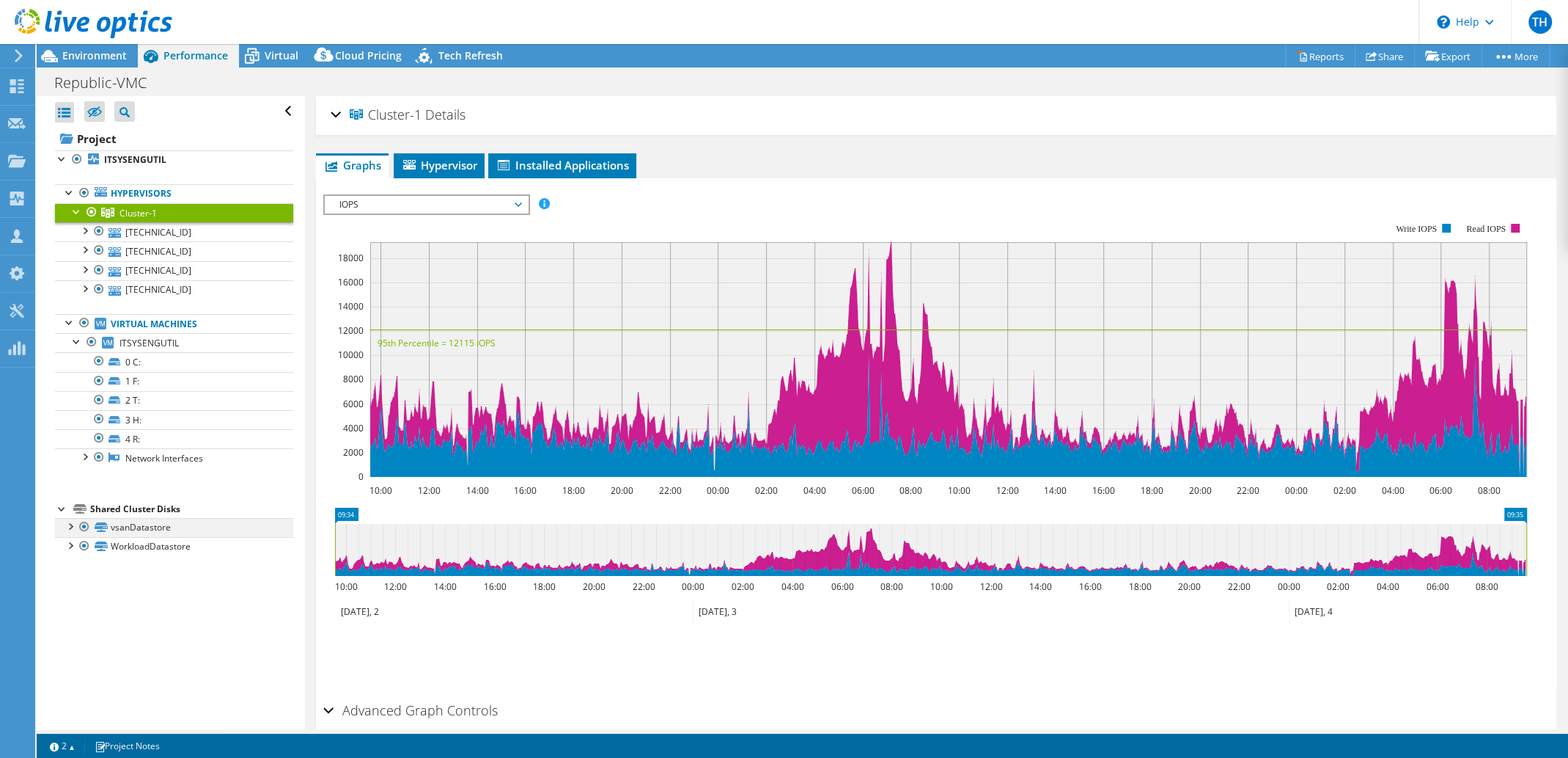
click at [70, 520] on div at bounding box center [69, 525] width 14 height 14
